Goal: Transaction & Acquisition: Purchase product/service

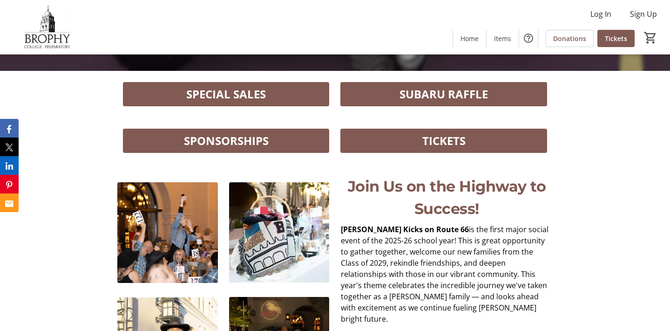
scroll to position [259, 0]
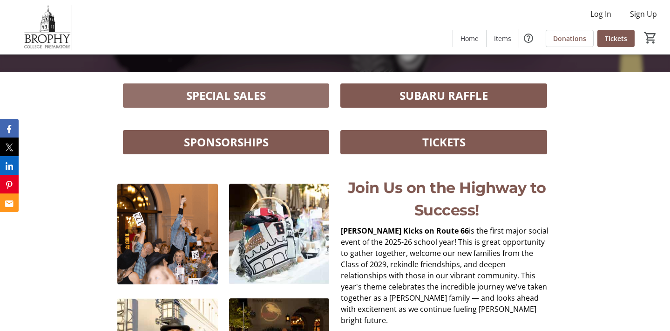
click at [298, 95] on span at bounding box center [226, 95] width 207 height 22
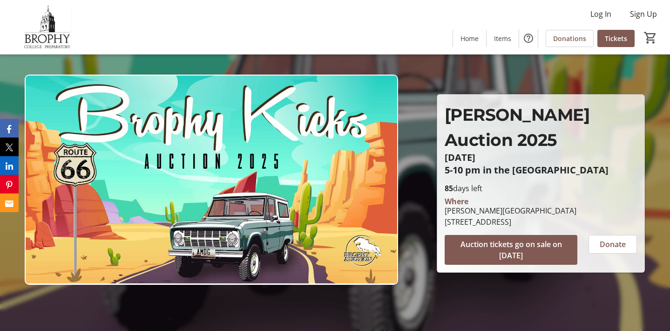
scroll to position [0, 0]
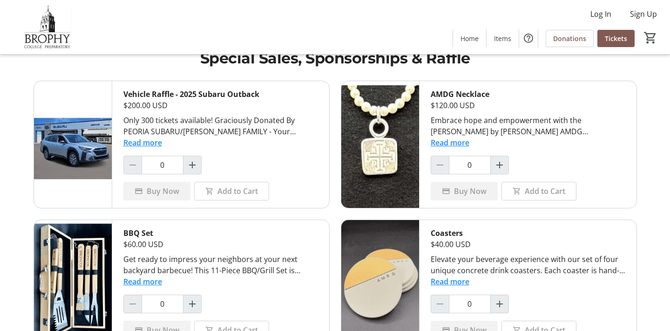
scroll to position [68, 0]
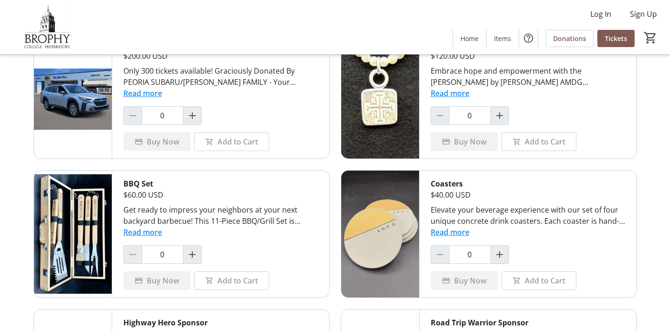
click at [458, 232] on button "Read more" at bounding box center [450, 231] width 39 height 11
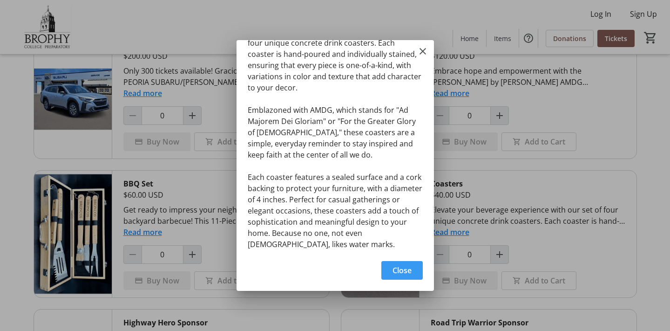
scroll to position [25, 0]
click at [421, 52] on mat-icon "Close" at bounding box center [422, 51] width 11 height 11
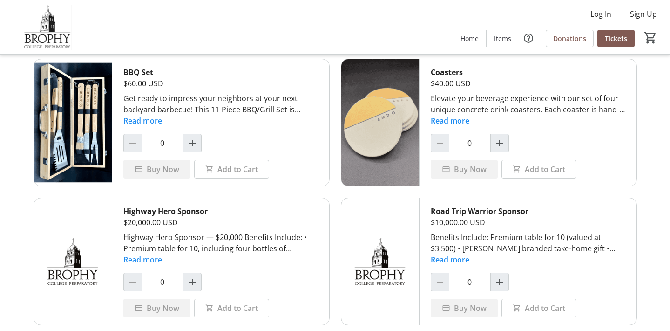
scroll to position [171, 0]
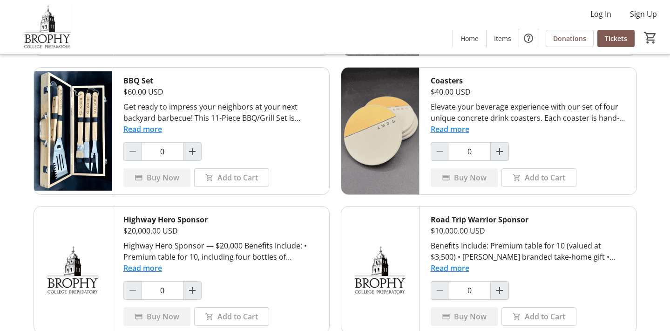
click at [396, 123] on img at bounding box center [381, 131] width 78 height 127
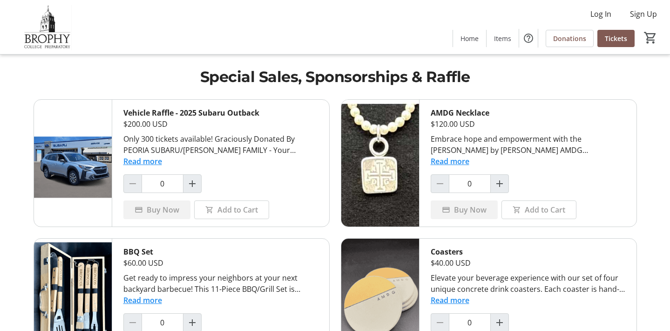
scroll to position [0, 0]
click at [150, 164] on button "Read more" at bounding box center [142, 161] width 39 height 11
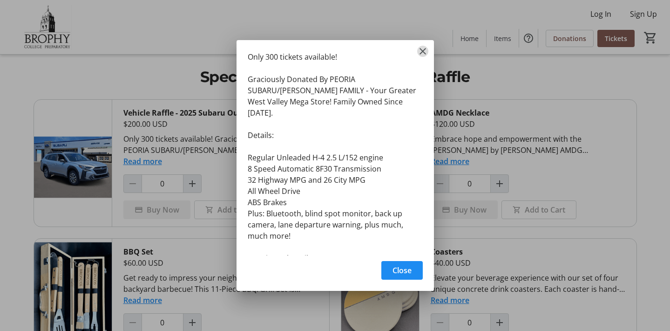
click at [422, 48] on mat-icon "Close" at bounding box center [422, 51] width 11 height 11
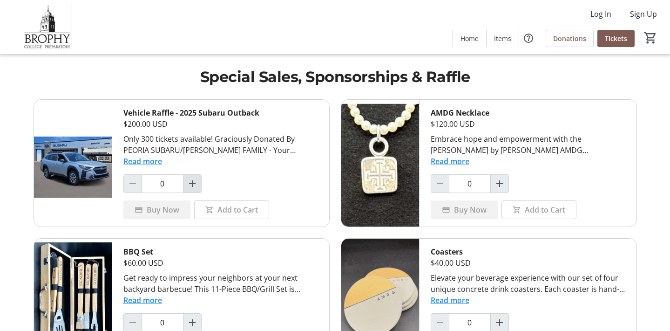
click at [192, 185] on mat-icon "Increment by one" at bounding box center [192, 183] width 11 height 11
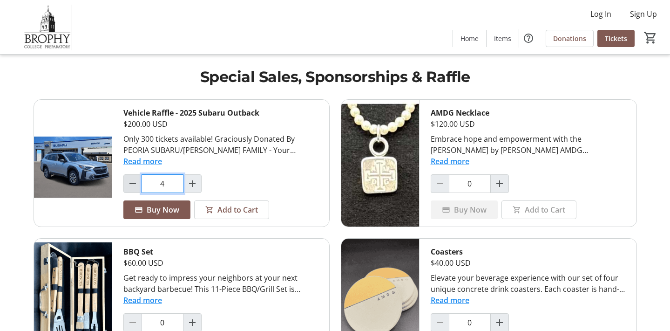
drag, startPoint x: 174, startPoint y: 185, endPoint x: 135, endPoint y: 184, distance: 39.6
click at [135, 184] on div "4" at bounding box center [162, 183] width 78 height 19
type input "0"
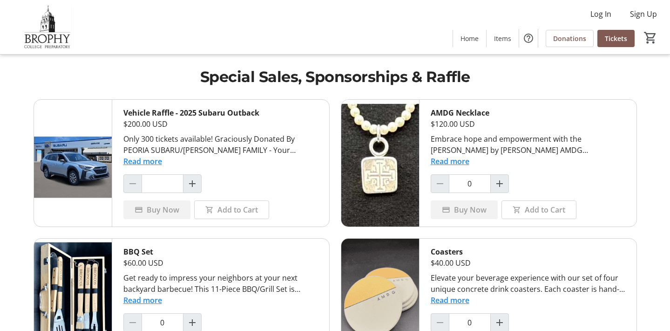
click at [91, 171] on img at bounding box center [73, 163] width 78 height 127
click at [64, 172] on img at bounding box center [73, 163] width 78 height 127
click at [146, 161] on button "Read more" at bounding box center [142, 161] width 39 height 11
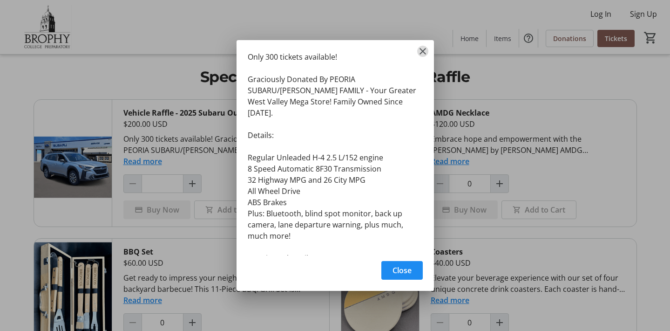
click at [425, 50] on mat-icon "Close" at bounding box center [422, 51] width 11 height 11
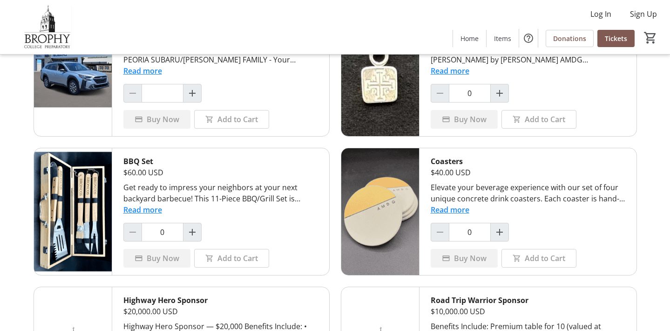
scroll to position [98, 0]
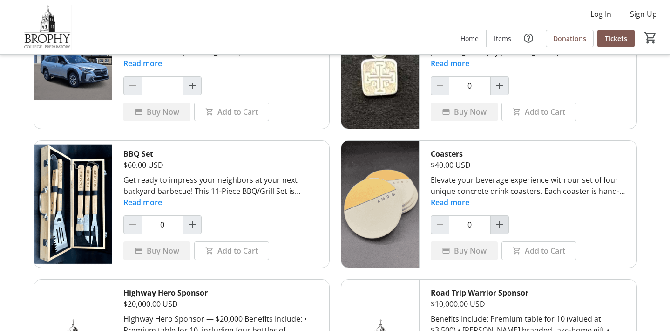
click at [500, 225] on mat-icon "Increment by one" at bounding box center [499, 224] width 11 height 11
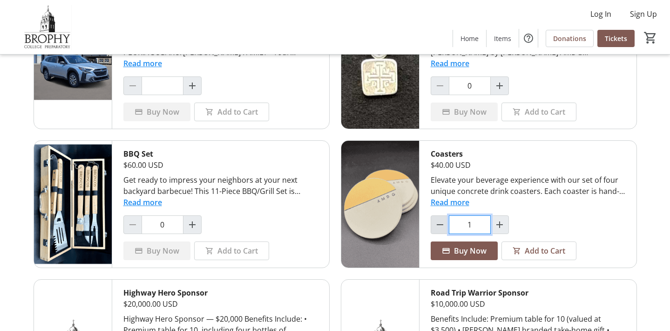
drag, startPoint x: 479, startPoint y: 225, endPoint x: 434, endPoint y: 223, distance: 44.8
click at [434, 223] on div "1" at bounding box center [470, 224] width 78 height 19
type input "23"
click at [173, 226] on input "0" at bounding box center [163, 224] width 42 height 19
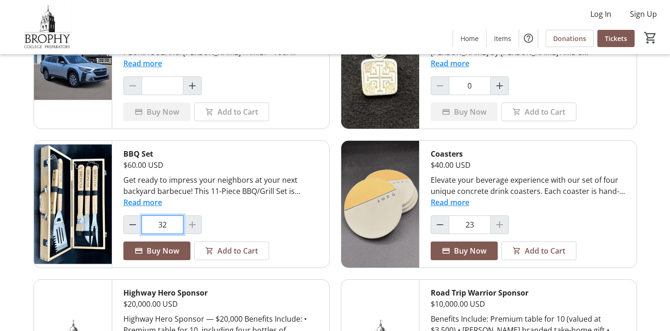
type input "32"
click at [475, 87] on input "0" at bounding box center [470, 85] width 42 height 19
click at [455, 202] on button "Read more" at bounding box center [450, 202] width 39 height 11
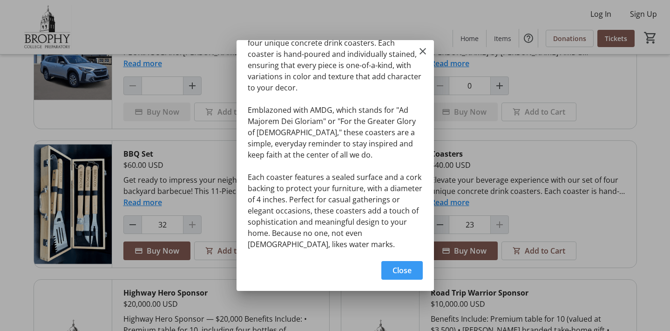
scroll to position [0, 0]
click at [422, 51] on mat-icon "Close" at bounding box center [422, 51] width 11 height 11
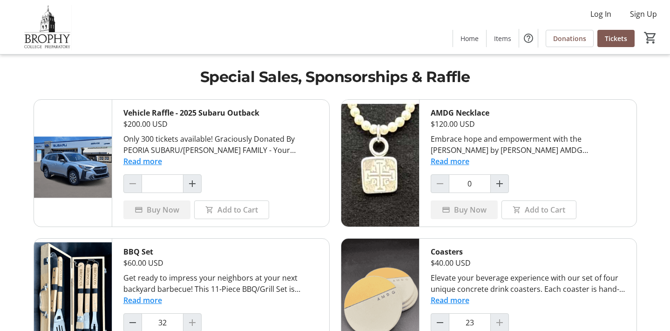
scroll to position [98, 0]
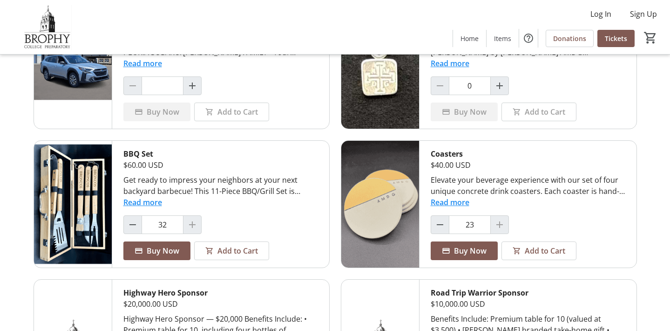
click at [382, 205] on img at bounding box center [381, 204] width 78 height 127
click at [447, 200] on button "Read more" at bounding box center [450, 202] width 39 height 11
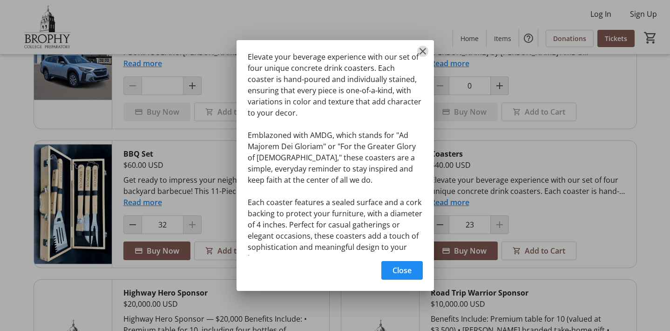
click at [423, 52] on mat-icon "Close" at bounding box center [422, 51] width 11 height 11
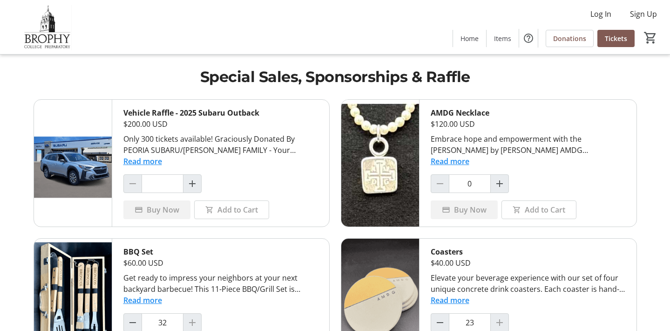
click at [149, 163] on button "Read more" at bounding box center [142, 161] width 39 height 11
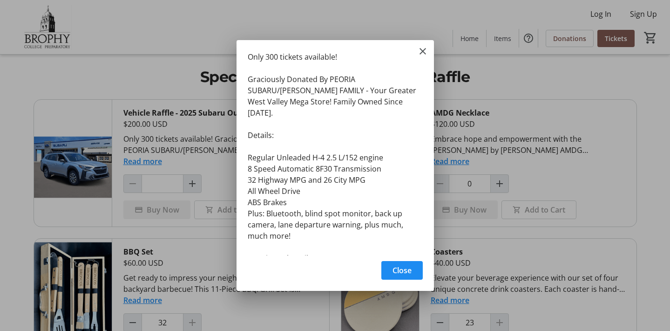
click at [0, 0] on div "Only 300 tickets available! Graciously Donated By PEORIA SUBARU/ROE FAMILY - Yo…" at bounding box center [0, 0] width 0 height 0
click at [425, 49] on mat-icon "Close" at bounding box center [422, 51] width 11 height 11
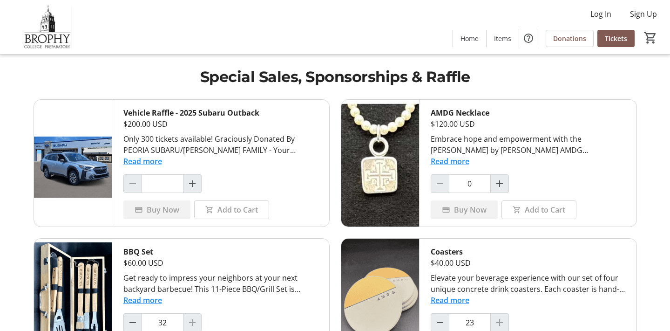
click at [157, 160] on button "Read more" at bounding box center [142, 161] width 39 height 11
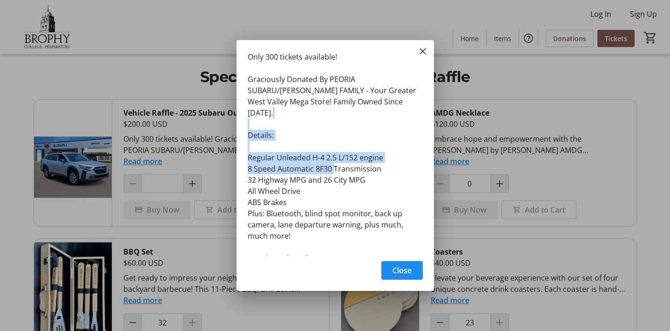
drag, startPoint x: 249, startPoint y: 147, endPoint x: 391, endPoint y: 152, distance: 142.2
click at [391, 152] on div "Only 300 tickets available! Graciously Donated By PEORIA SUBARU/ROE FAMILY - Yo…" at bounding box center [336, 147] width 198 height 215
copy div "Regular Unleaded H-4 2.5 L/152 engine 8 Speed Automatic 8F30 Transmission"
click at [425, 54] on mat-icon "Close" at bounding box center [422, 51] width 11 height 11
